Goal: Task Accomplishment & Management: Manage account settings

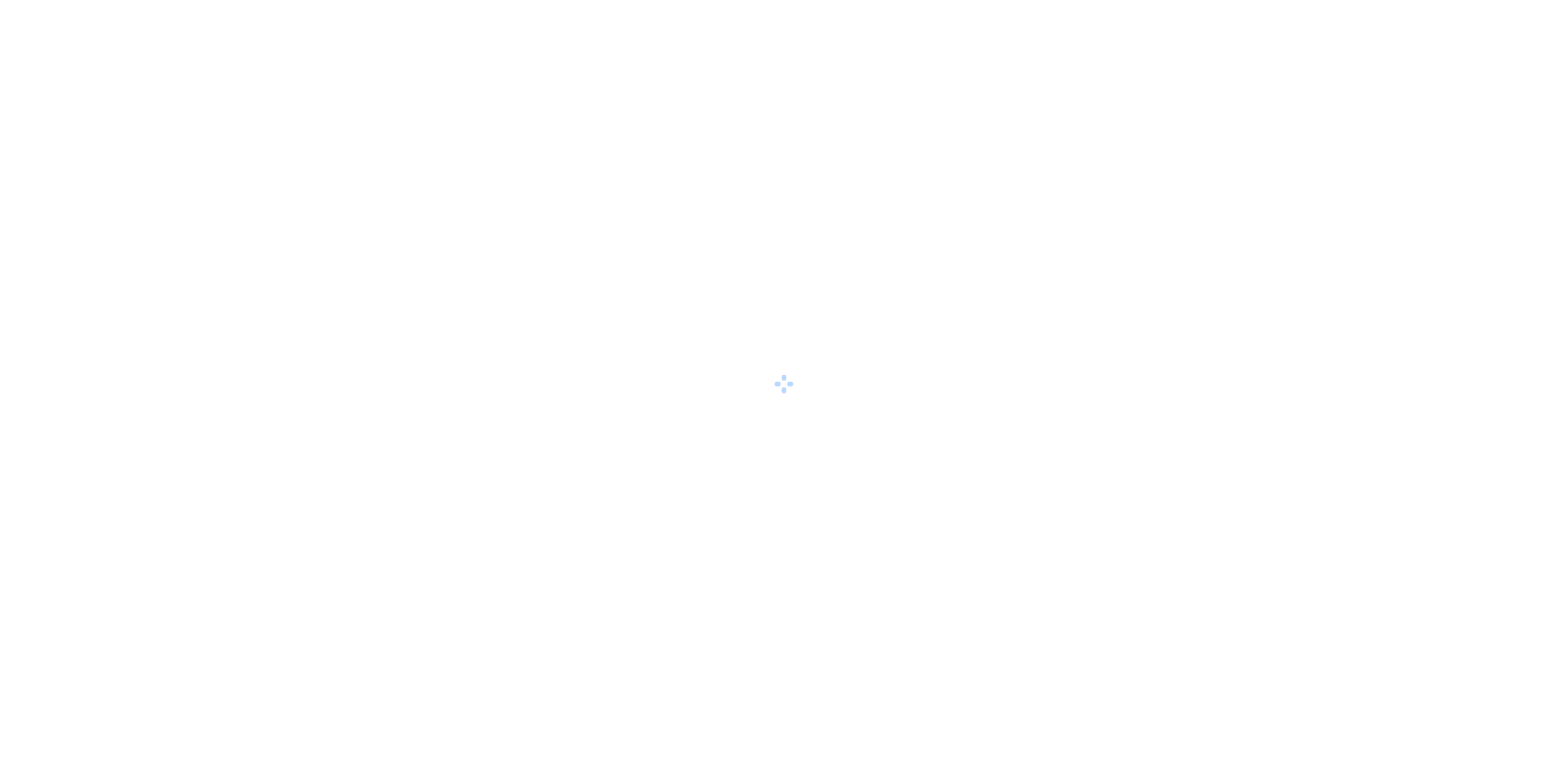
click at [276, 23] on div at bounding box center [784, 386] width 1568 height 772
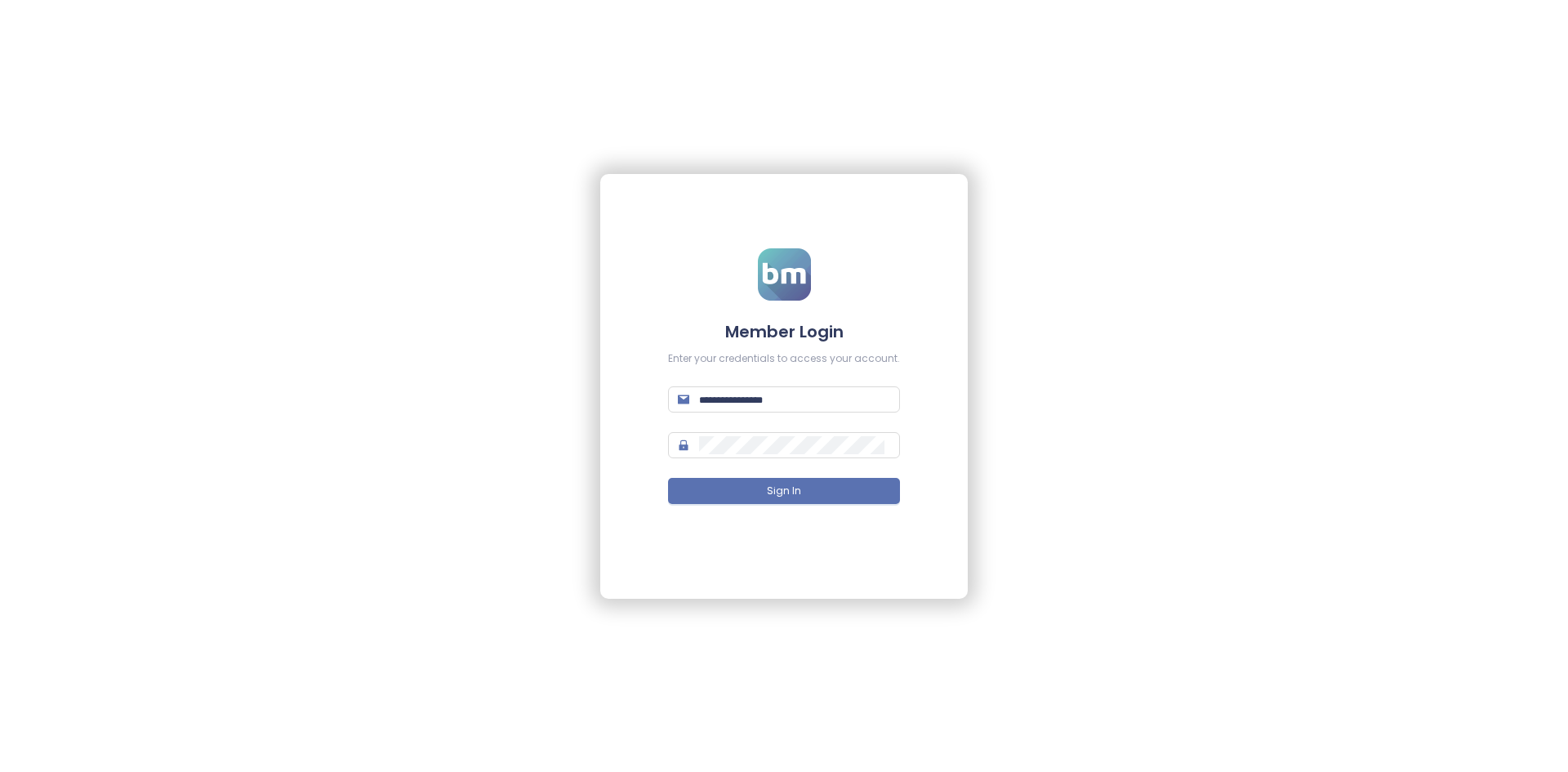
type input "**********"
click at [244, 26] on div "**********" at bounding box center [784, 386] width 1568 height 772
